Goal: Transaction & Acquisition: Purchase product/service

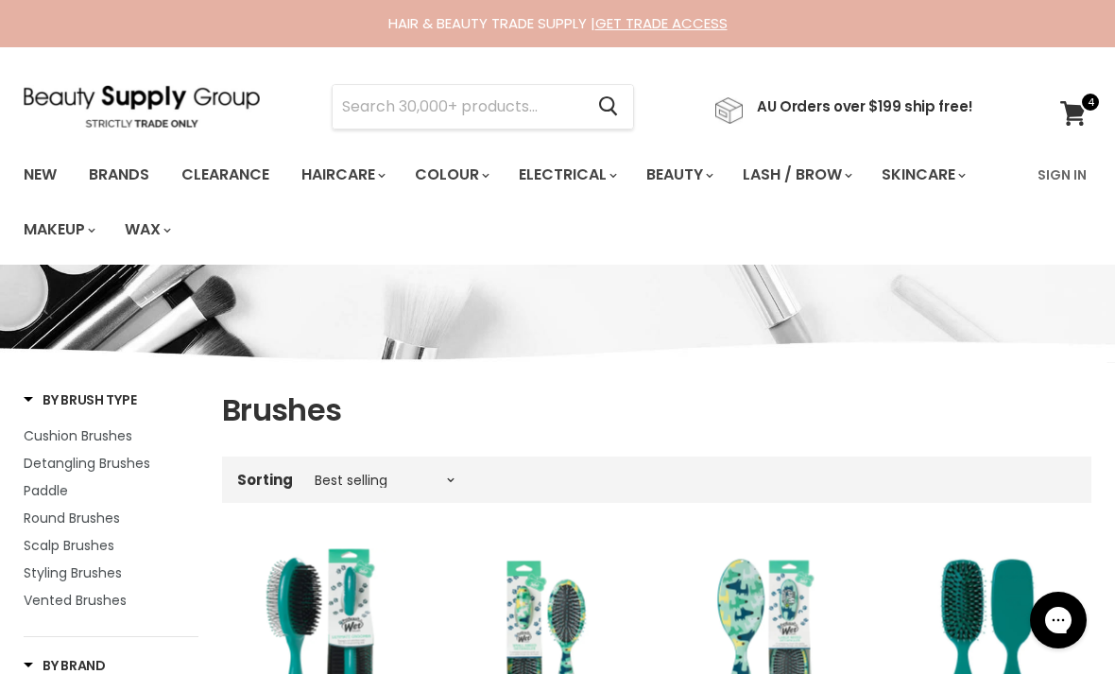
click at [1075, 120] on icon at bounding box center [1073, 113] width 26 height 25
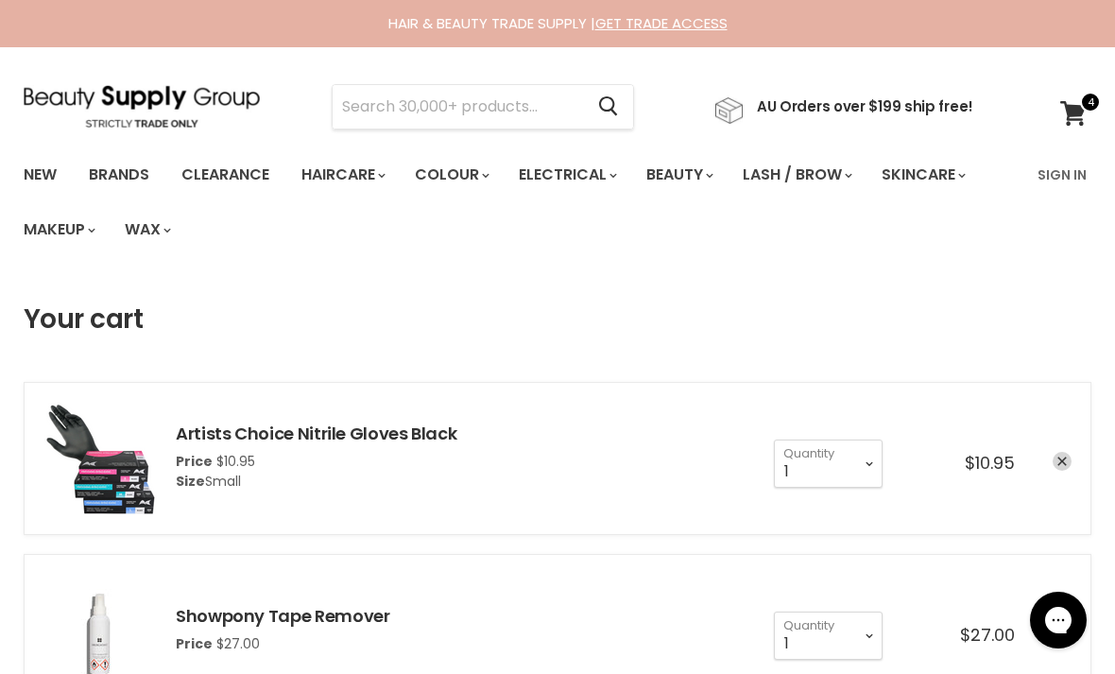
click at [423, 110] on input "Search" at bounding box center [458, 106] width 250 height 43
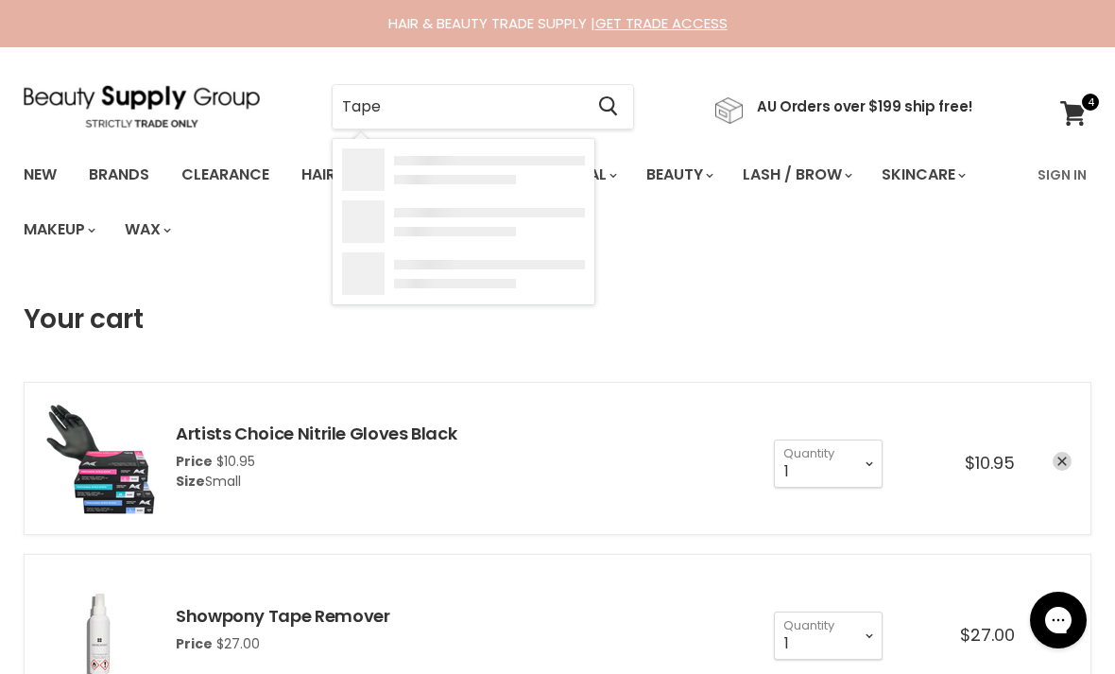
type input "Tapes"
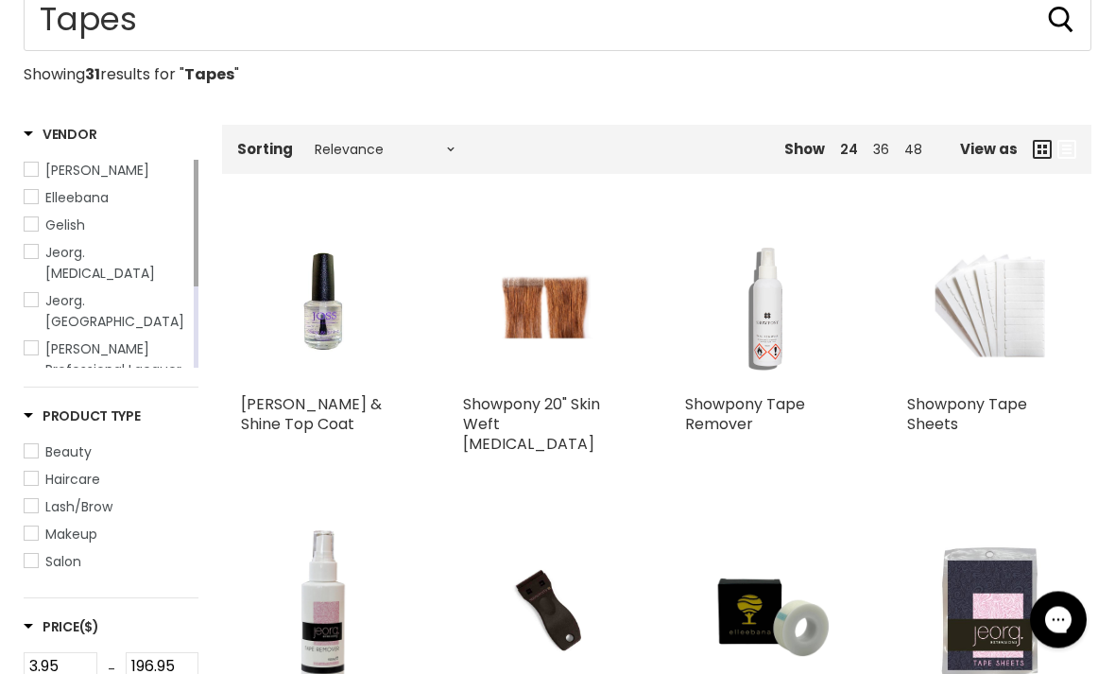
scroll to position [295, 0]
click at [1004, 359] on img "Main content" at bounding box center [990, 301] width 111 height 165
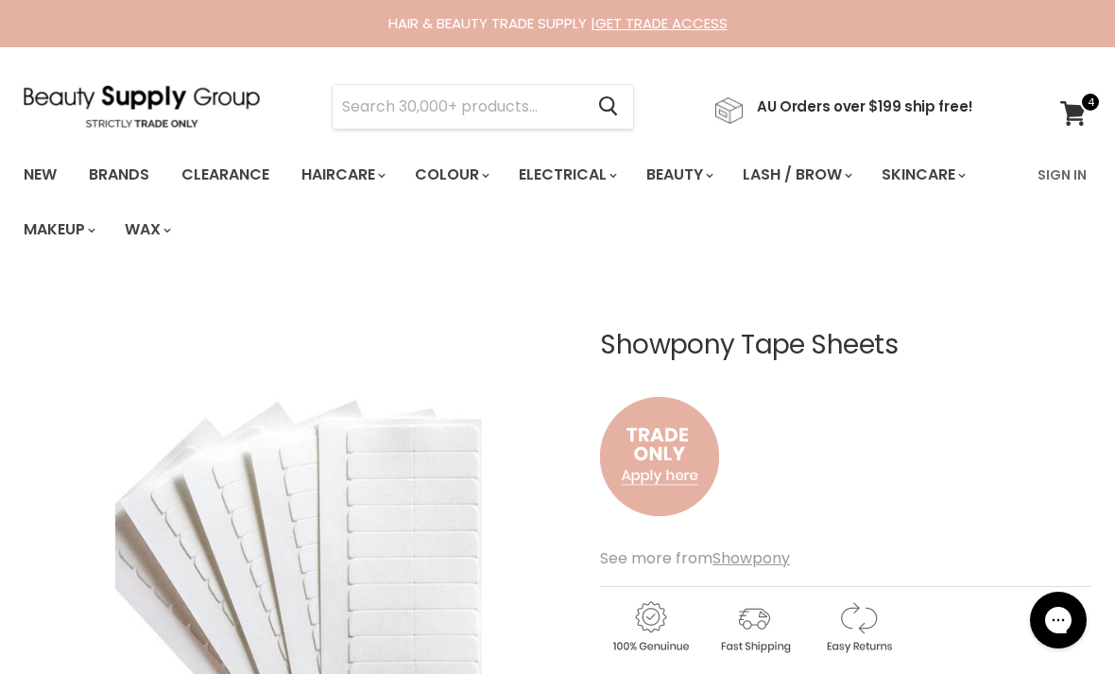
click at [1058, 180] on link "Sign In" at bounding box center [1062, 175] width 72 height 40
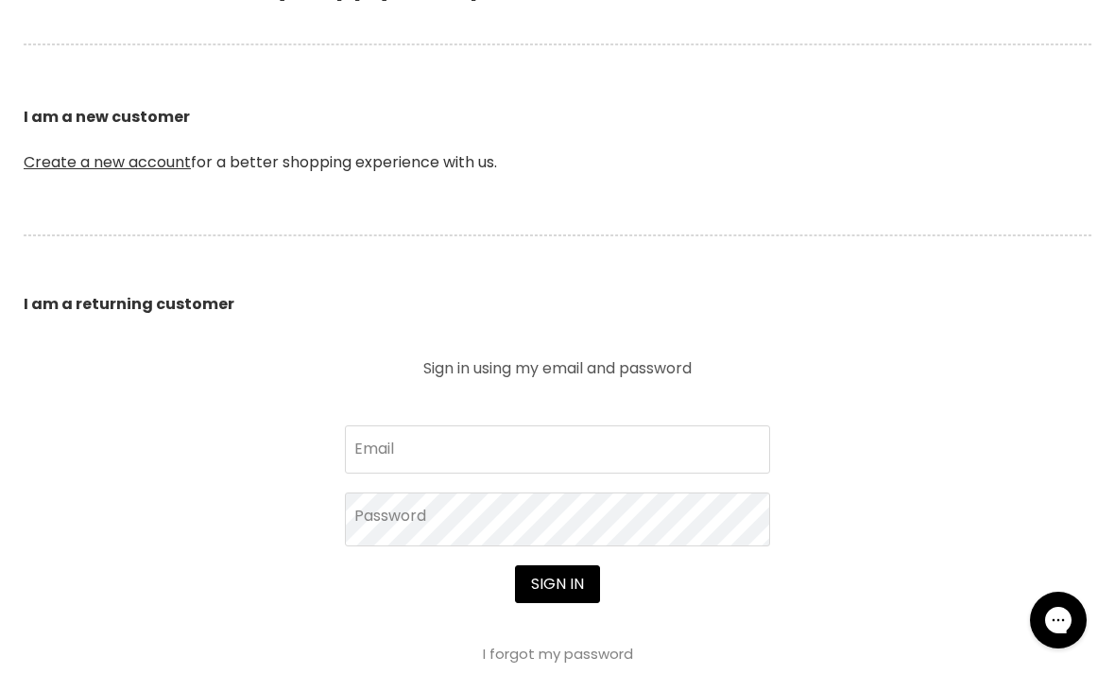
scroll to position [486, 0]
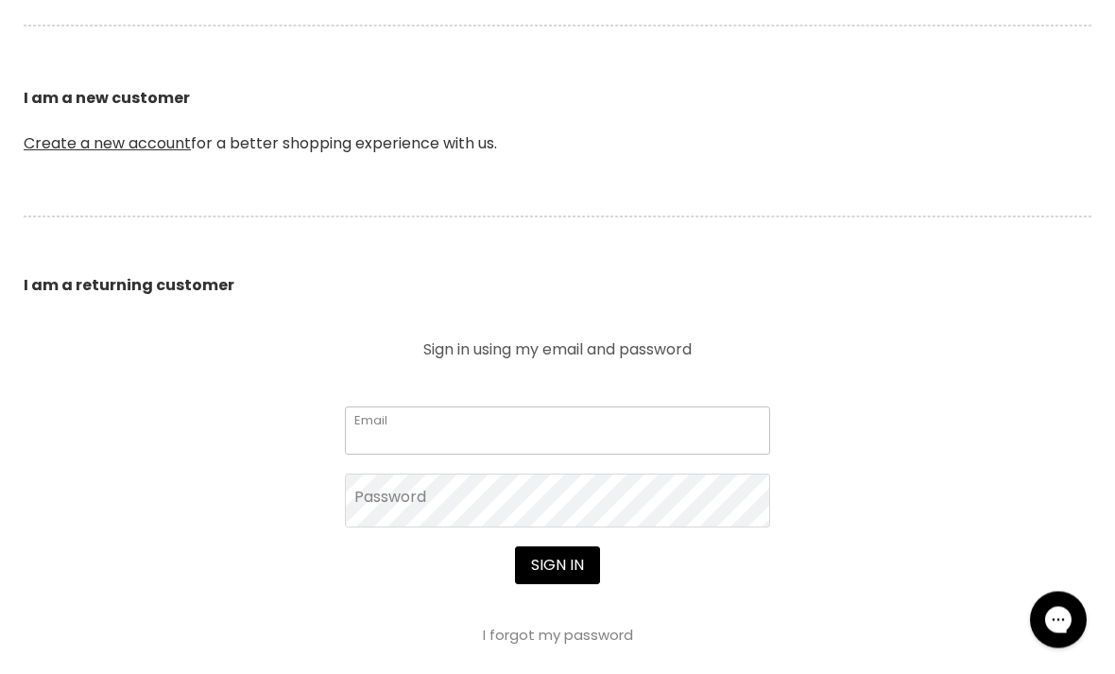
click at [720, 422] on input "Email" at bounding box center [557, 430] width 425 height 47
type input "salonbrookey@gmail.com"
click at [557, 567] on button "Sign in" at bounding box center [557, 566] width 85 height 38
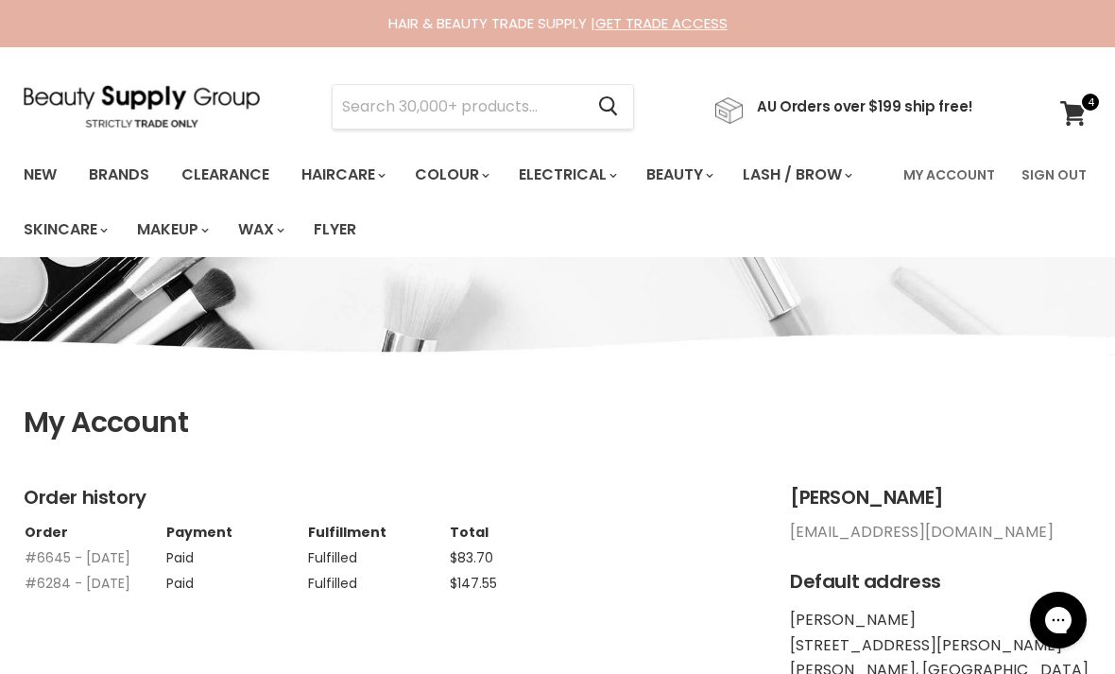
click at [369, 113] on input "Search" at bounding box center [458, 106] width 250 height 43
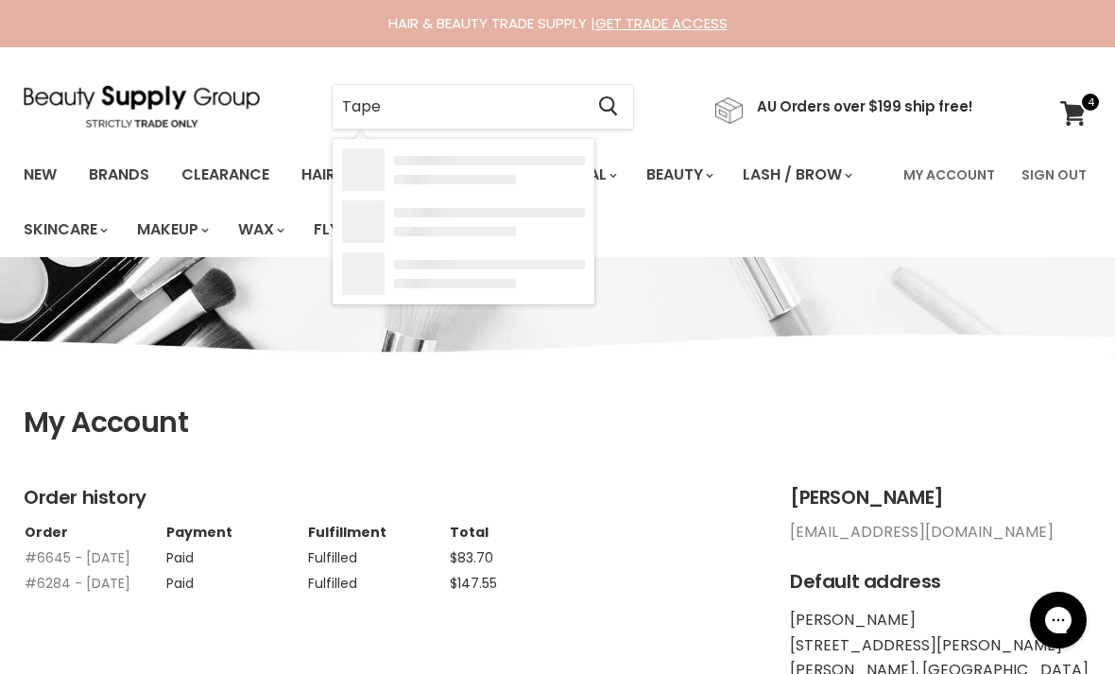
type input "Tapes"
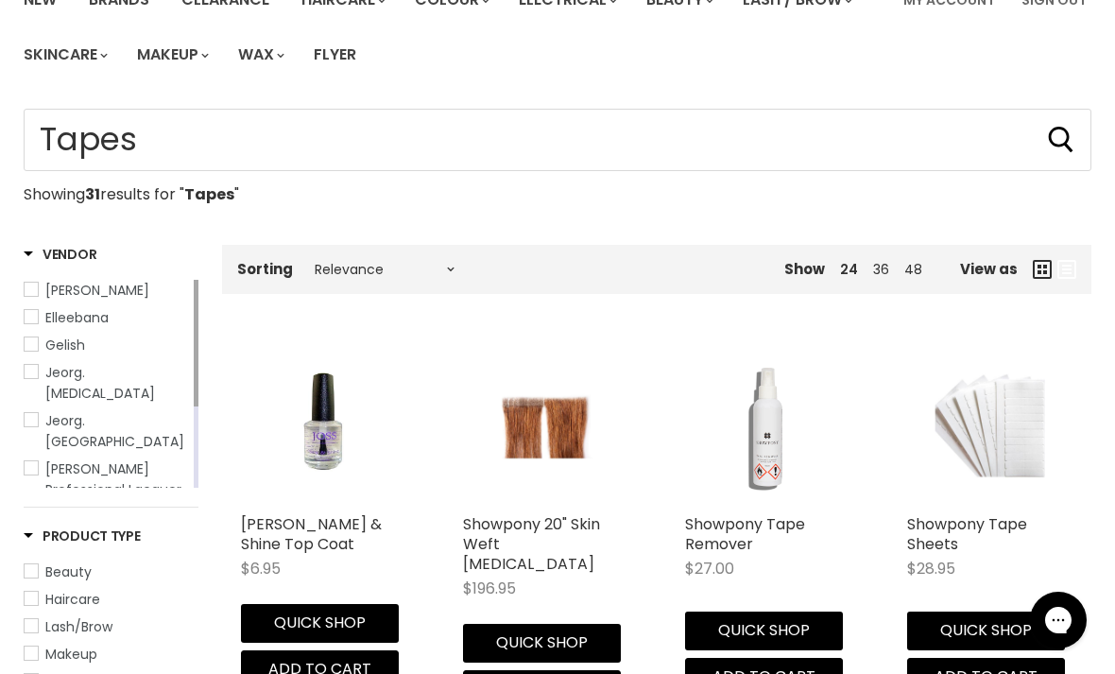
scroll to position [202, 0]
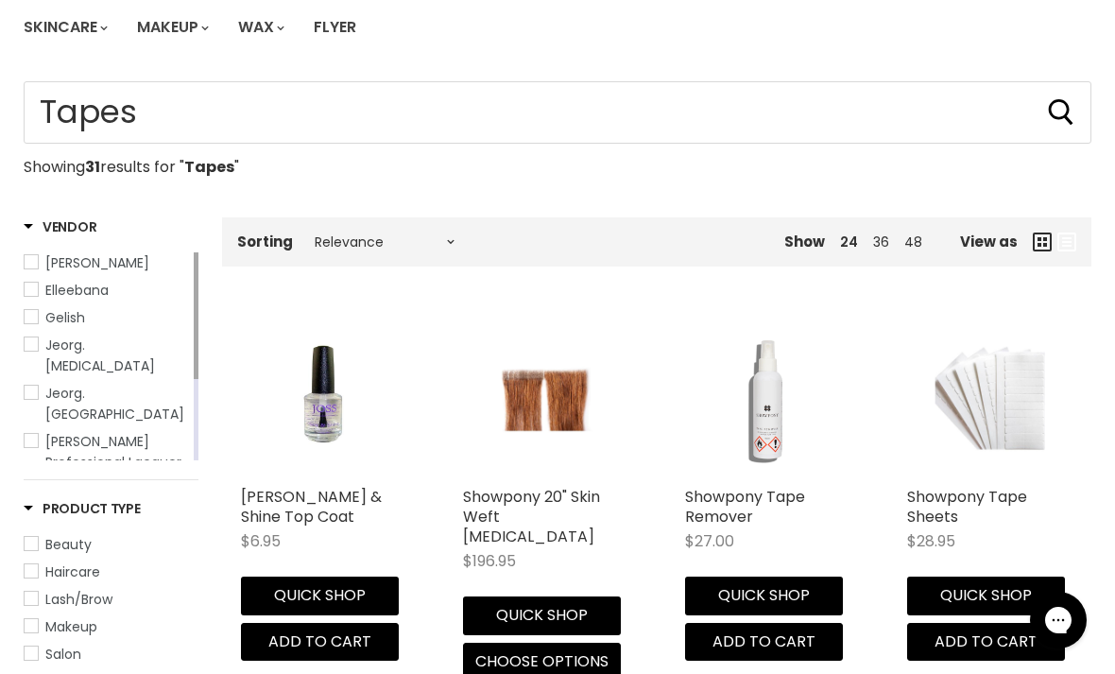
click at [996, 433] on img "Main content" at bounding box center [990, 394] width 111 height 165
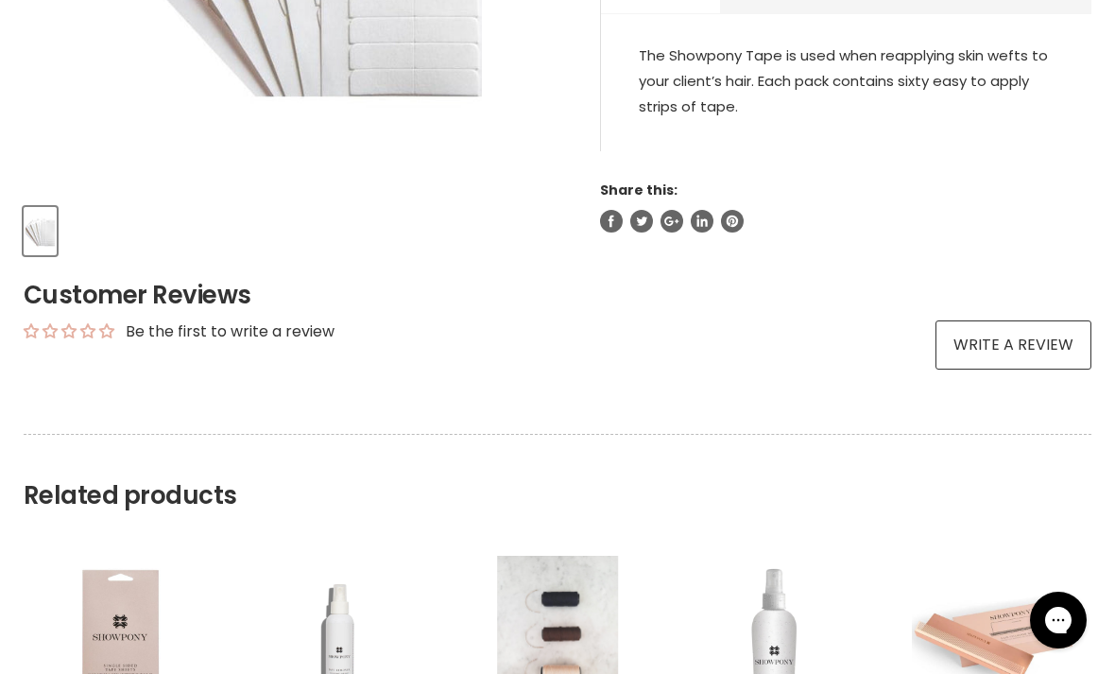
scroll to position [690, 0]
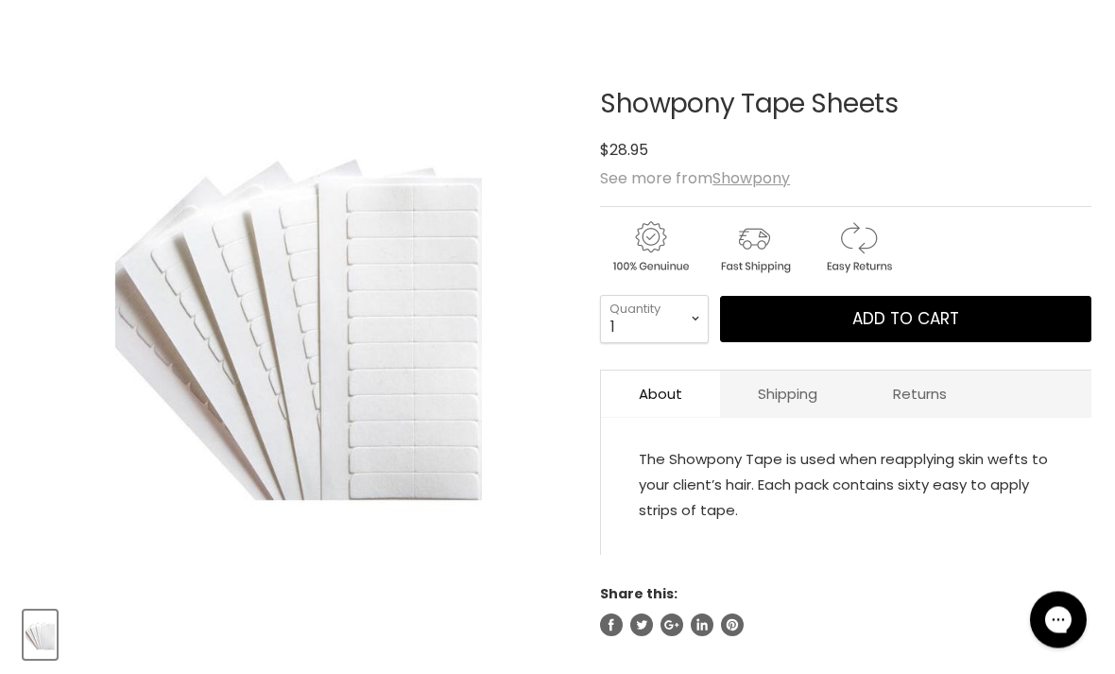
click at [987, 314] on button "Add to cart" at bounding box center [905, 320] width 371 height 47
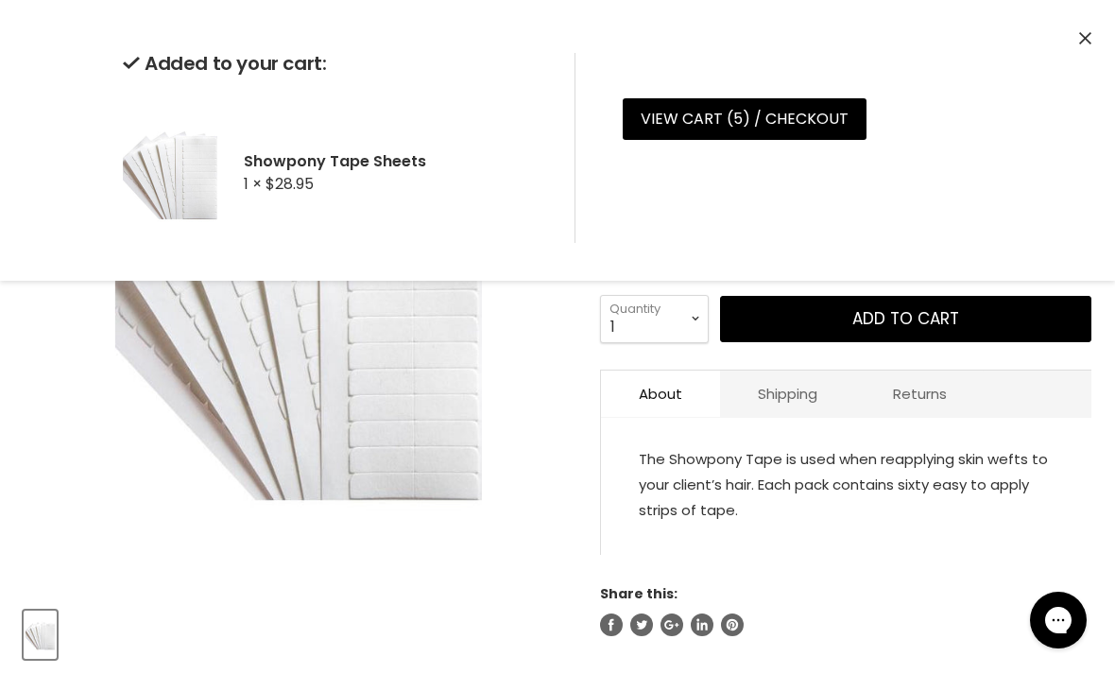
click at [807, 134] on link "View cart ( 5 ) / Checkout" at bounding box center [745, 119] width 244 height 42
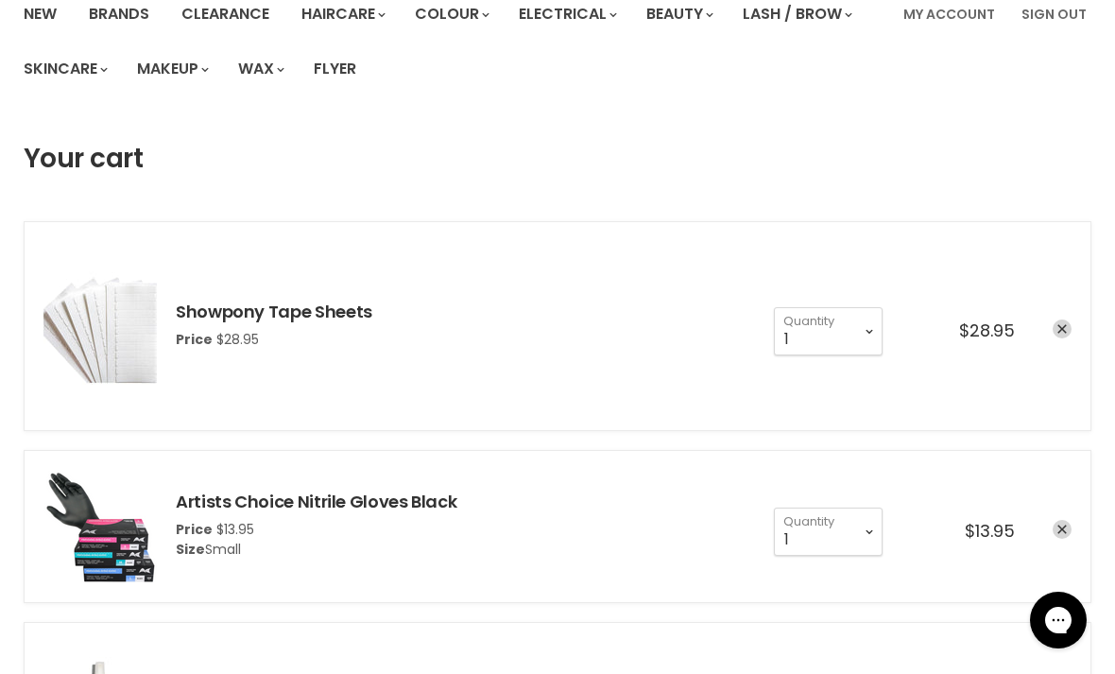
scroll to position [171, 0]
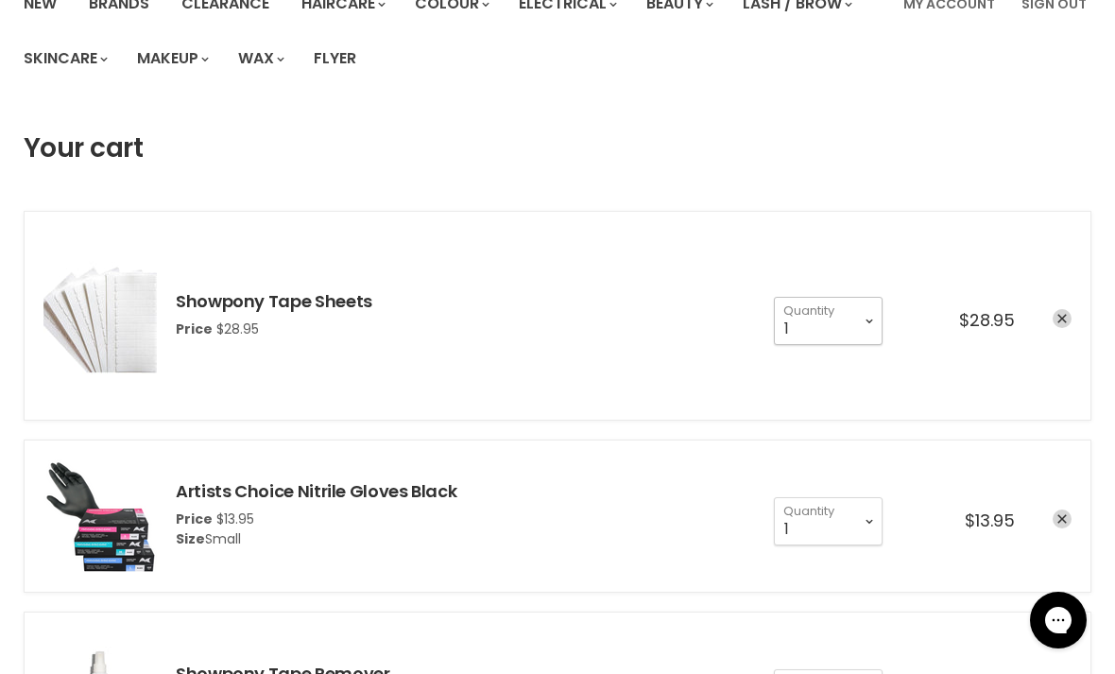
click at [877, 308] on select "1 2 3 4 5 6 7 8 9 10+" at bounding box center [828, 320] width 109 height 47
select select "2"
type input "2"
click at [1012, 227] on li "Showpony Tape Sheets Price $28.95 1 2 3 4 5 6 7 8 9" at bounding box center [558, 316] width 1068 height 210
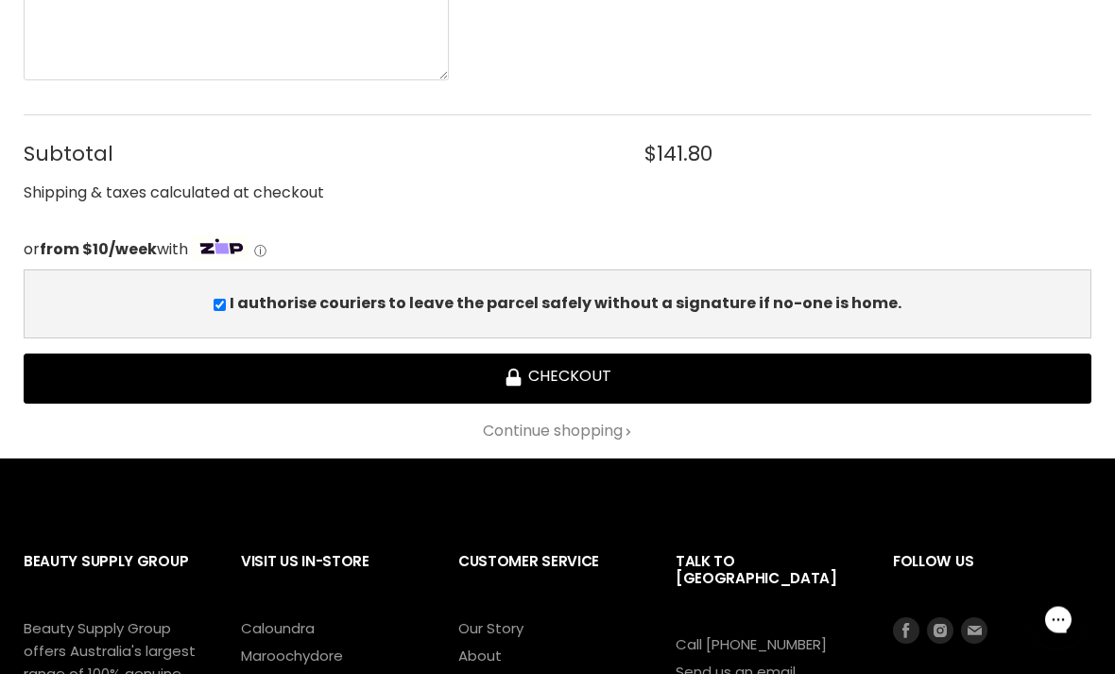
scroll to position [1371, 0]
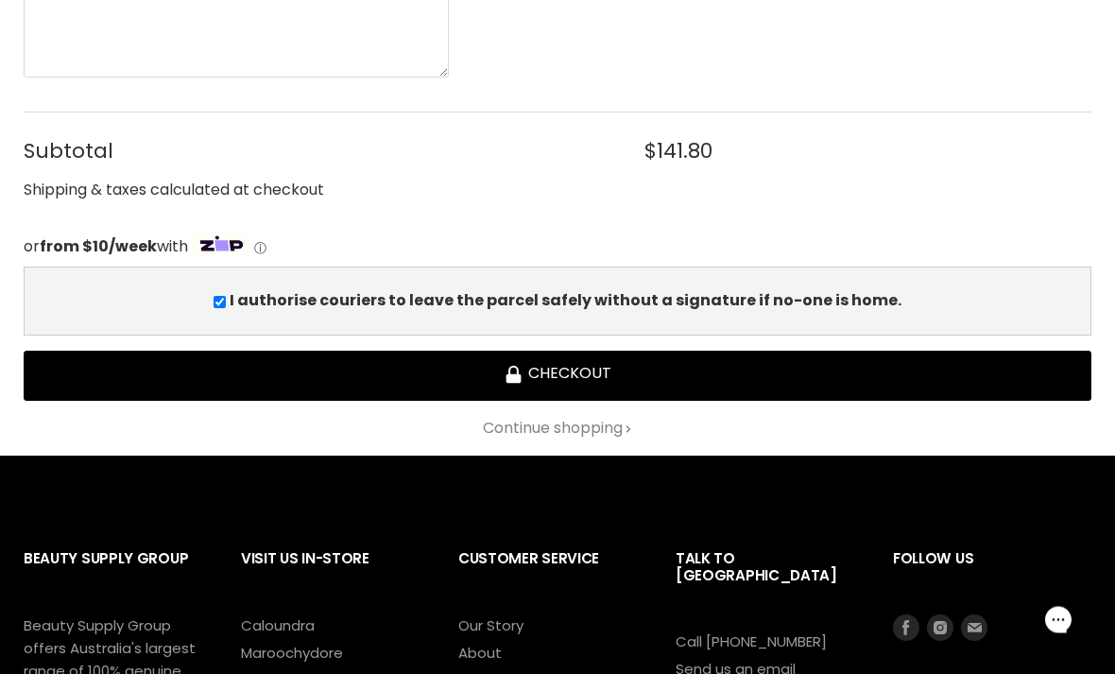
click at [898, 373] on button "Checkout" at bounding box center [558, 377] width 1068 height 50
